Goal: Find specific page/section: Find specific page/section

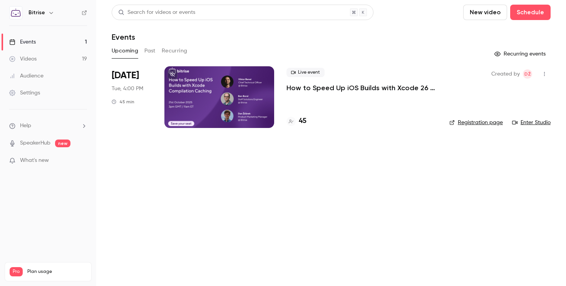
click at [477, 119] on div "Created by DŽ Registration page Enter Studio" at bounding box center [499, 97] width 101 height 62
click at [476, 124] on link "Registration page" at bounding box center [475, 123] width 53 height 8
